Goal: Task Accomplishment & Management: Manage account settings

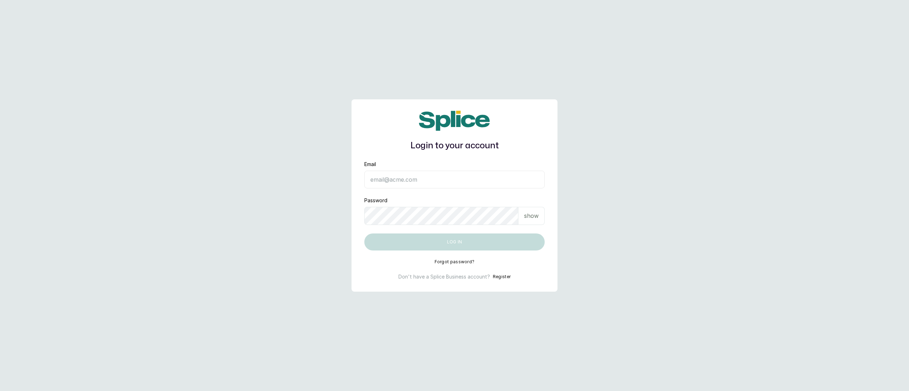
click at [377, 182] on input "Email" at bounding box center [454, 180] width 180 height 18
type input "[EMAIL_ADDRESS][DOMAIN_NAME]"
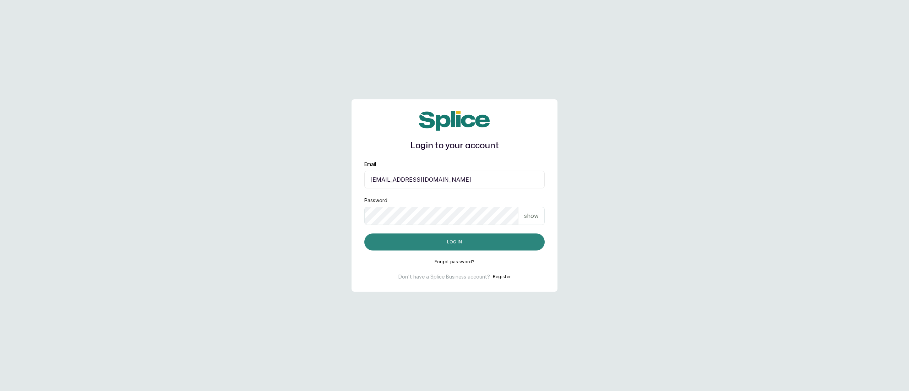
click at [425, 240] on button "Log in" at bounding box center [454, 242] width 180 height 17
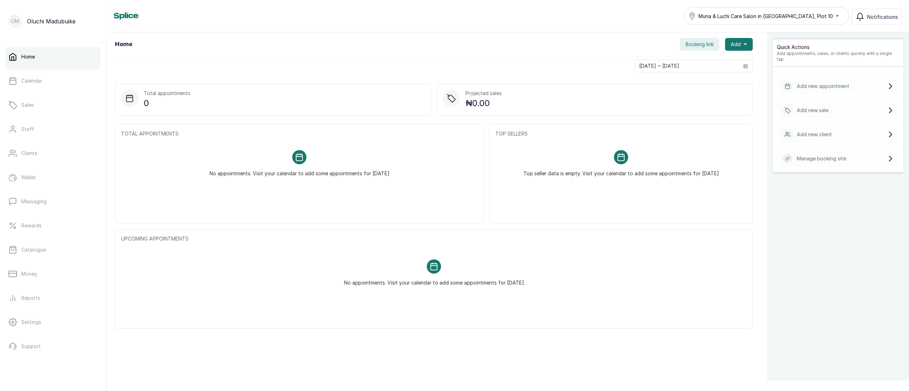
click at [783, 278] on div "Quick Actions Add appointments, sales, or clients quickly with a single tap. Ad…" at bounding box center [838, 227] width 142 height 391
click at [58, 130] on link "Staff" at bounding box center [53, 129] width 95 height 20
